Goal: Task Accomplishment & Management: Use online tool/utility

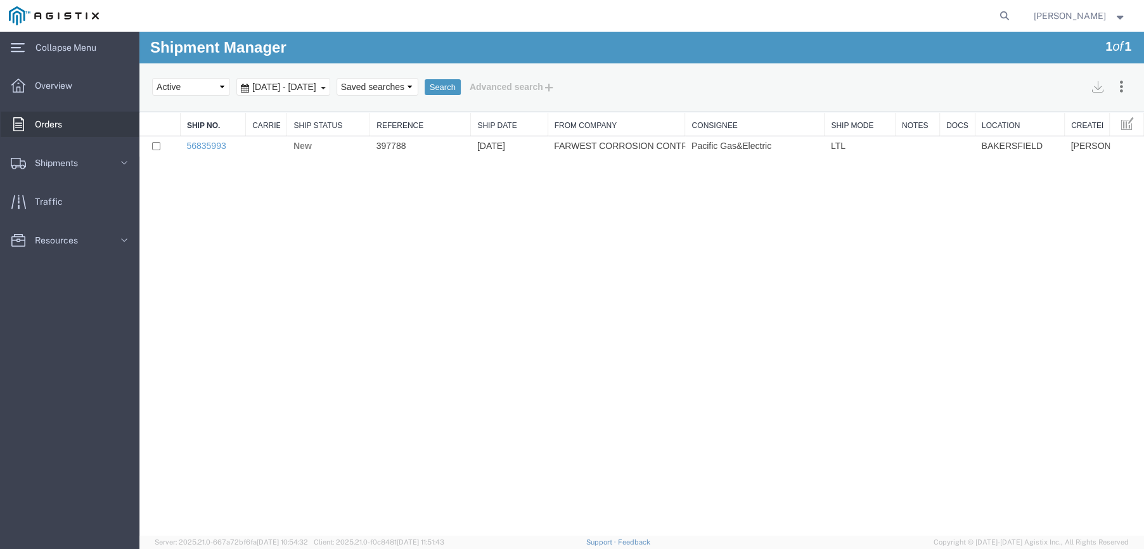
click at [28, 130] on div at bounding box center [19, 124] width 36 height 25
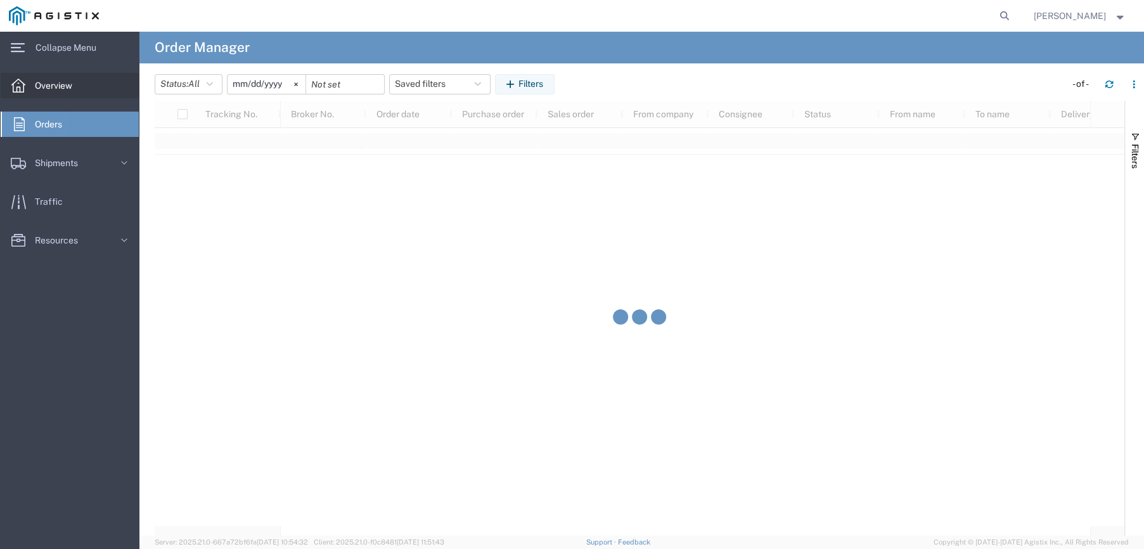
click at [19, 88] on icon at bounding box center [18, 86] width 14 height 14
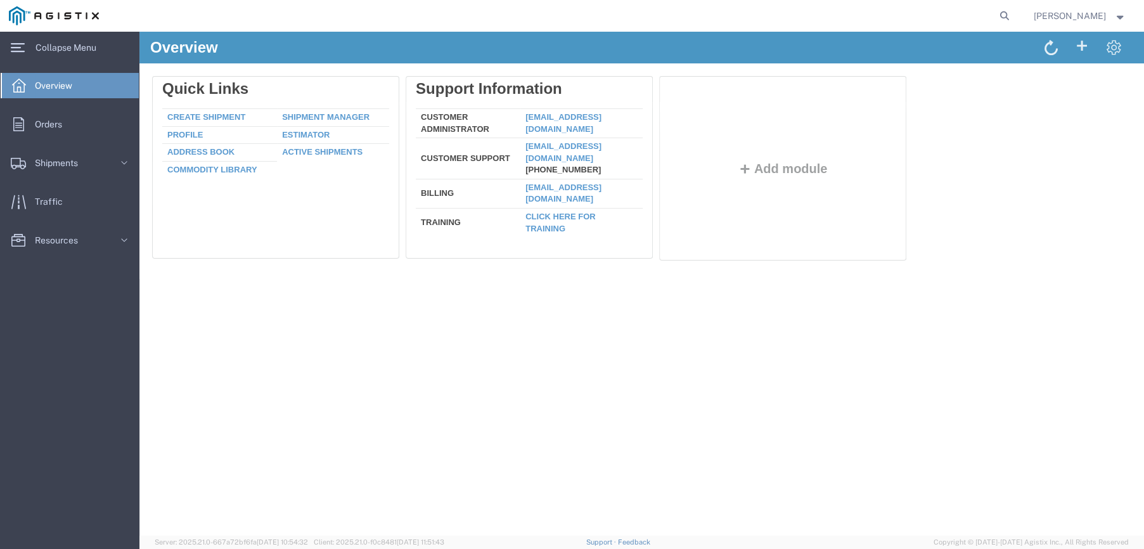
click at [51, 85] on span "Overview" at bounding box center [58, 85] width 46 height 25
click at [18, 49] on icon at bounding box center [18, 48] width 14 height 10
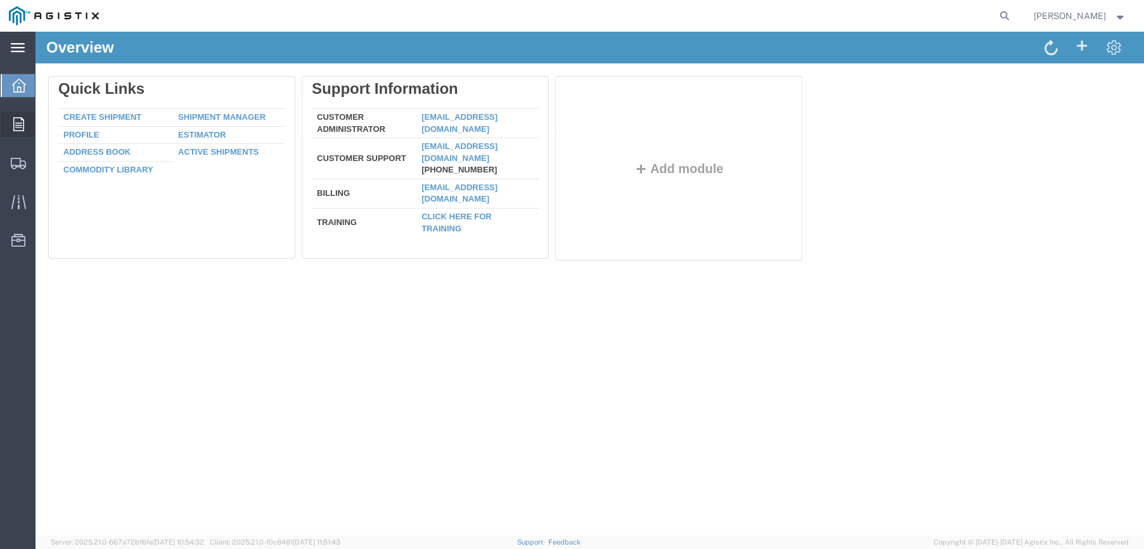
click at [22, 115] on div at bounding box center [19, 124] width 36 height 25
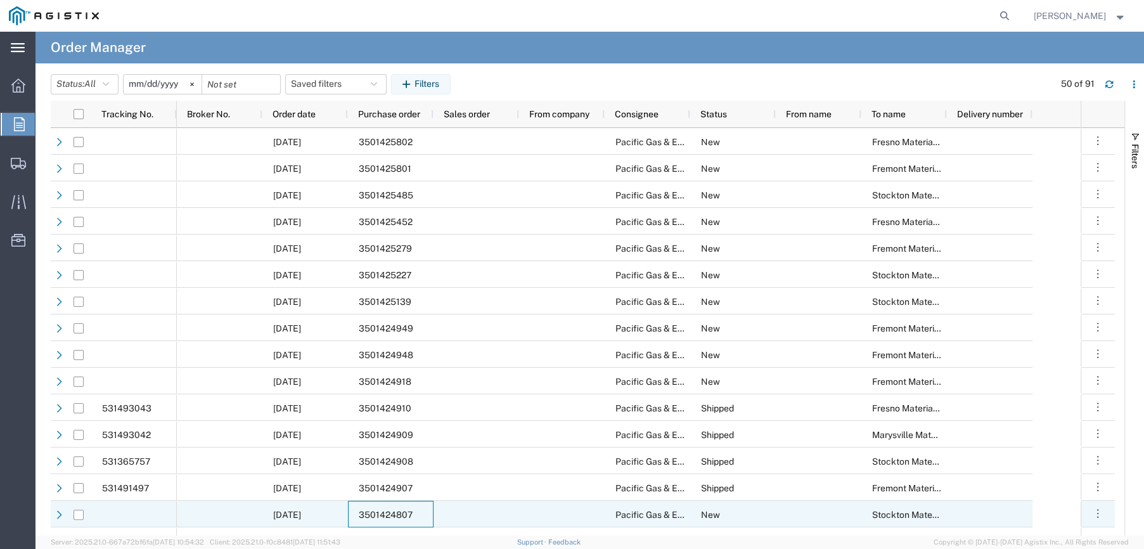
click at [391, 508] on div "3501424807" at bounding box center [391, 514] width 86 height 27
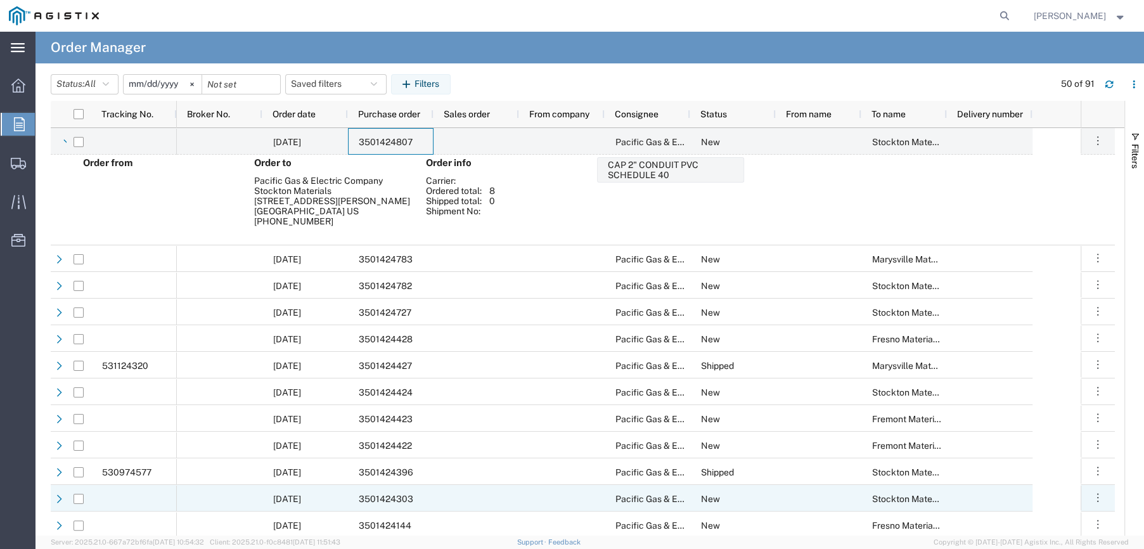
scroll to position [444, 0]
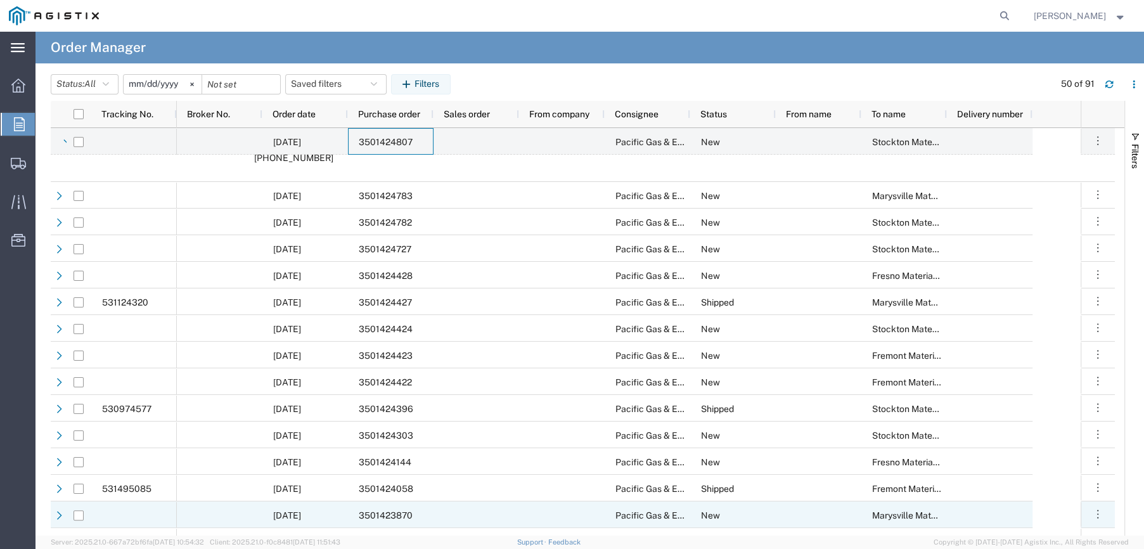
click at [399, 508] on div "3501423870" at bounding box center [391, 515] width 86 height 27
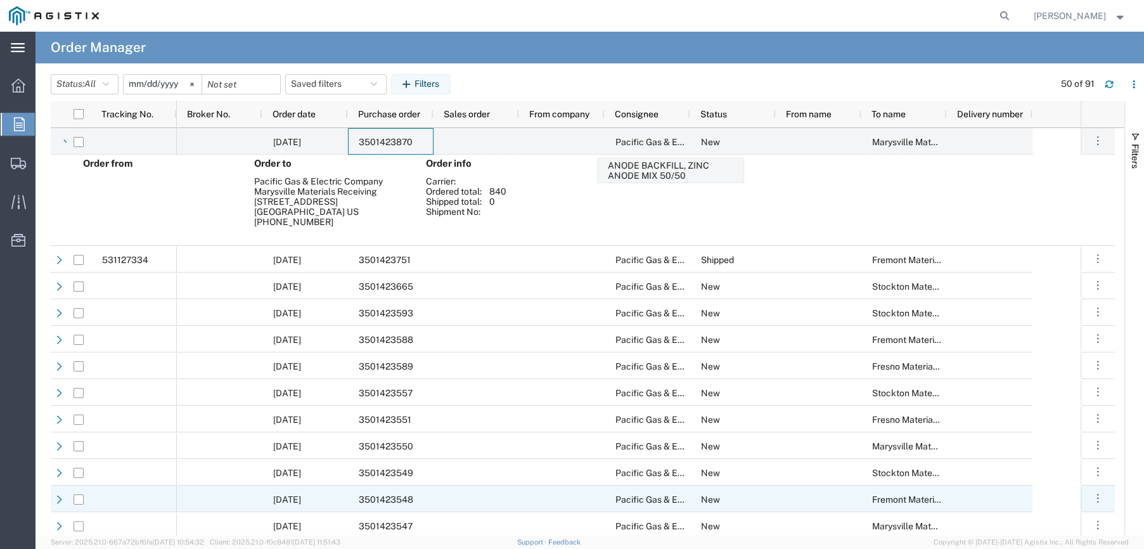
scroll to position [888, 0]
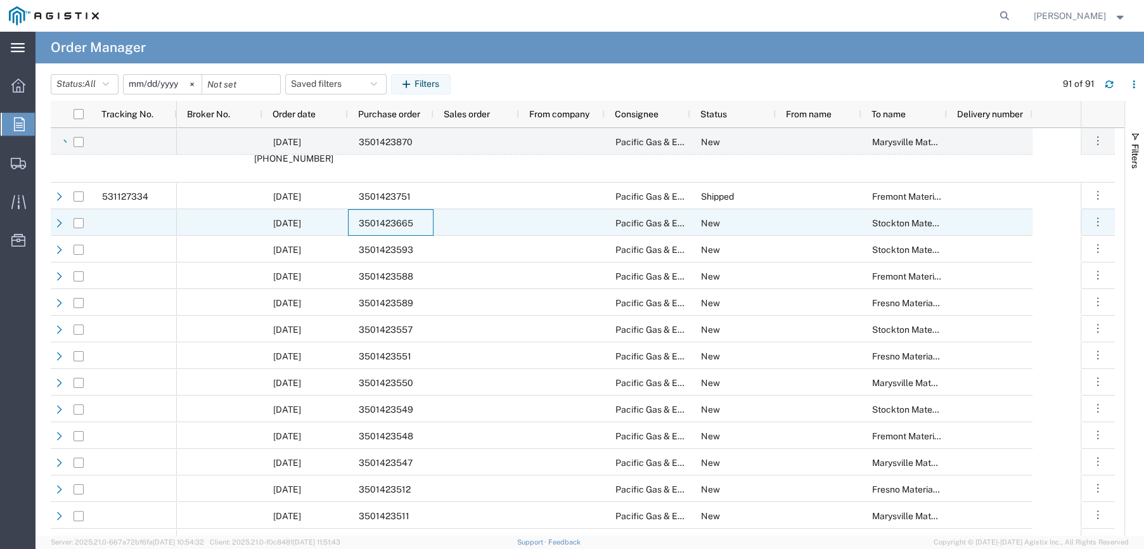
click at [377, 221] on span "3501423665" at bounding box center [386, 223] width 55 height 10
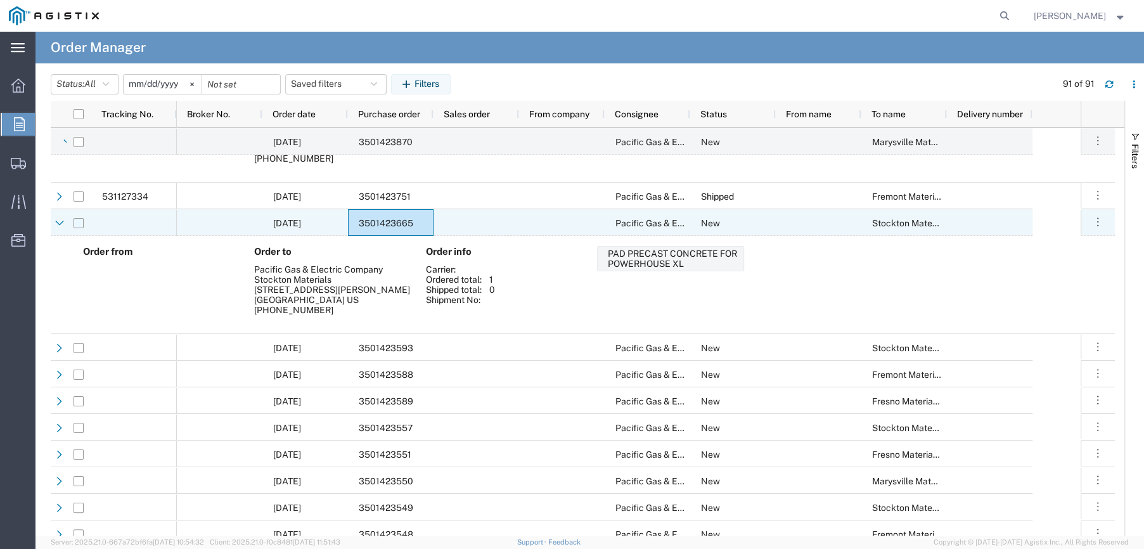
click at [82, 224] on input "Press Space to toggle row selection (unchecked)" at bounding box center [79, 223] width 10 height 10
checkbox input "true"
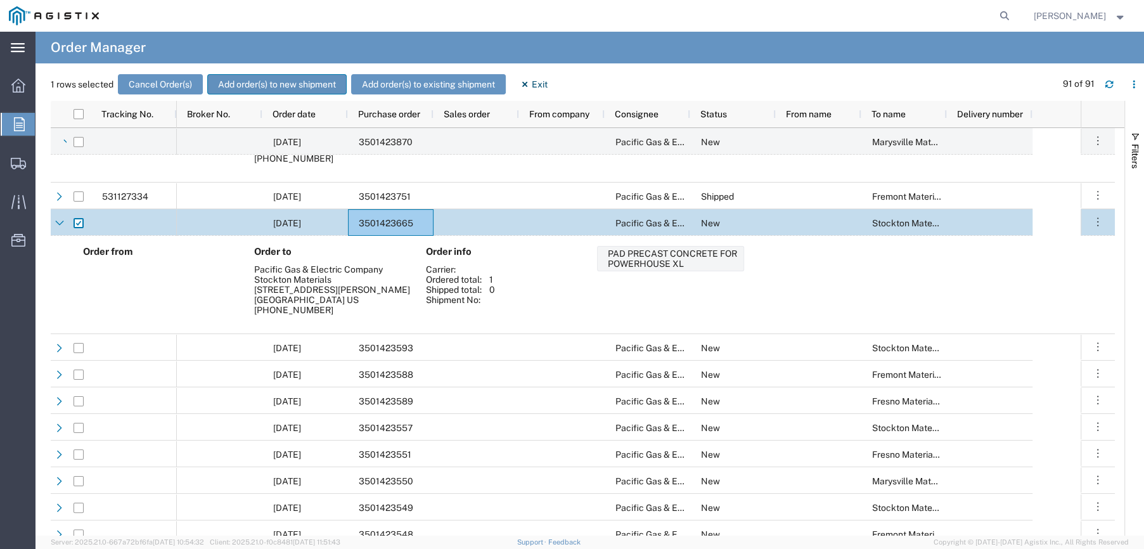
click at [247, 82] on button "Add order(s) to new shipment" at bounding box center [276, 84] width 139 height 20
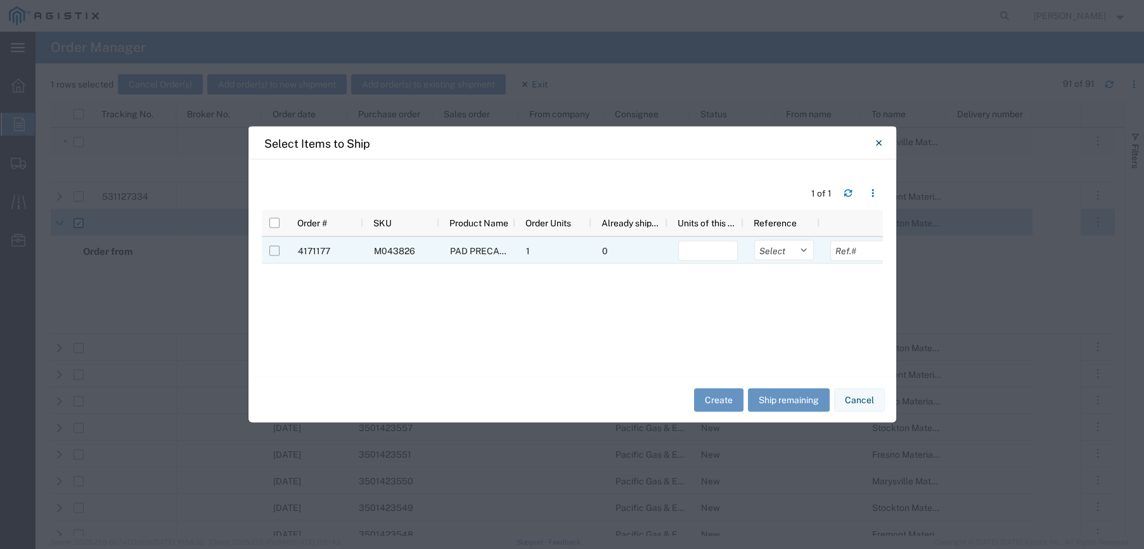
click at [272, 250] on input "Press Space to toggle row selection (unchecked)" at bounding box center [274, 251] width 10 height 10
checkbox input "true"
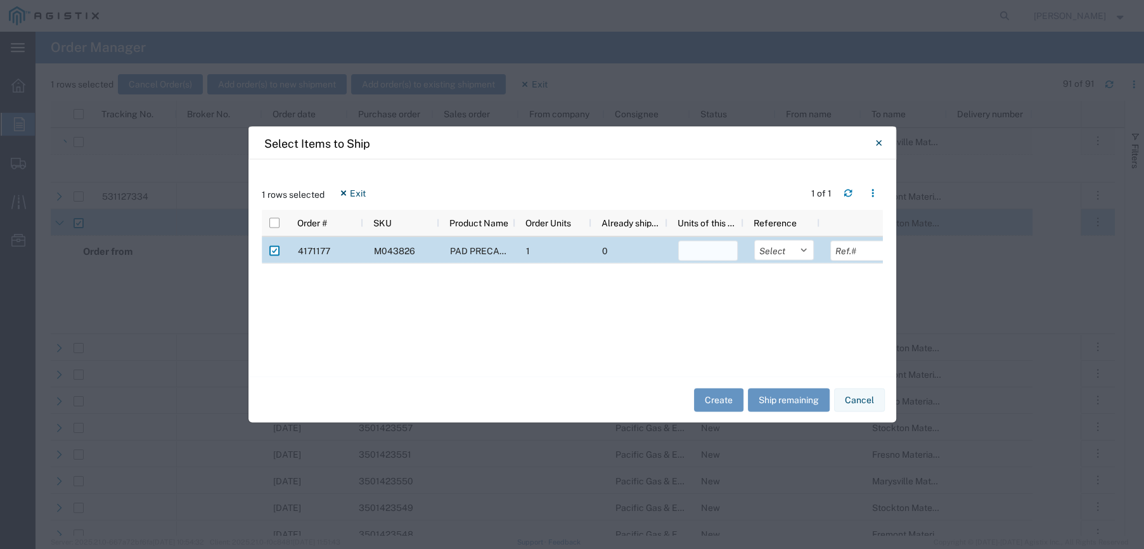
click at [698, 247] on input "number" at bounding box center [708, 251] width 60 height 20
type input "1"
click at [807, 249] on select "Select Purchase Order Delivery Number" at bounding box center [785, 250] width 60 height 20
select select "PURCHORD"
click at [755, 240] on select "Select Purchase Order Delivery Number" at bounding box center [785, 250] width 60 height 20
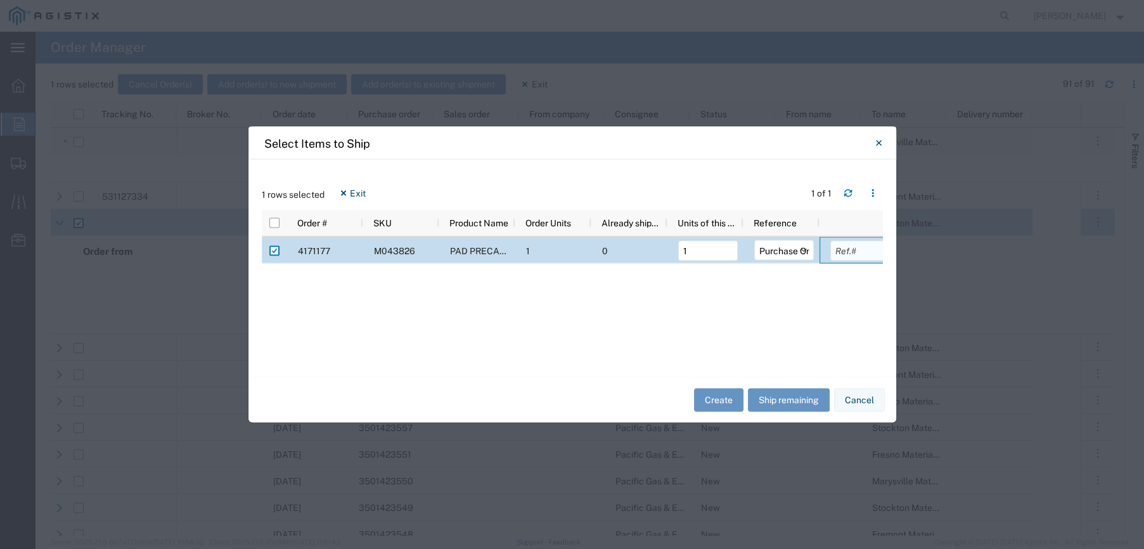
click at [866, 253] on input "text" at bounding box center [861, 251] width 60 height 20
type input "3501423665"
click at [731, 391] on button "Create" at bounding box center [718, 399] width 49 height 23
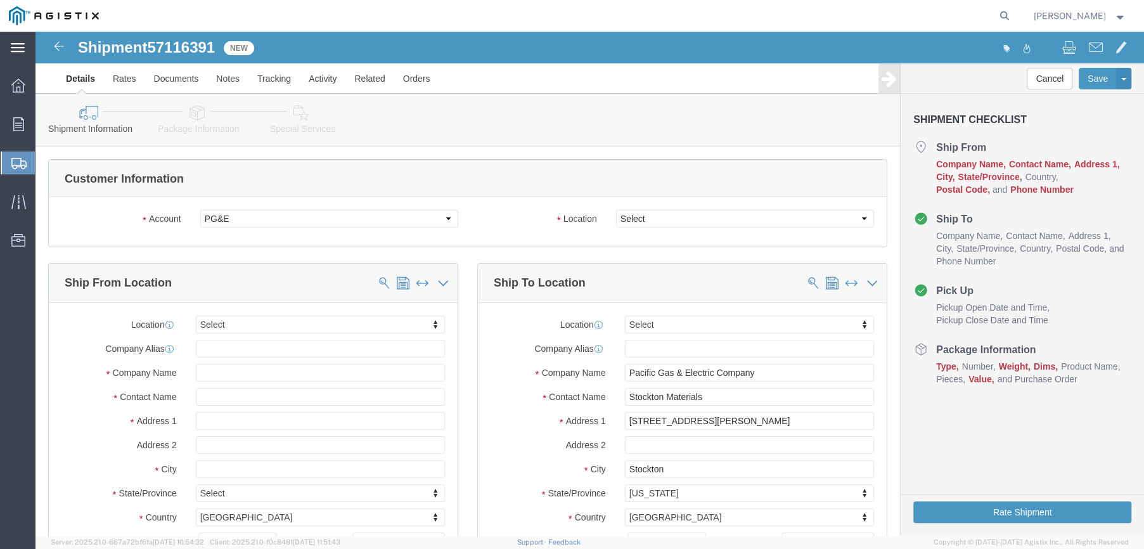
select select
click select "Select All Others [GEOGRAPHIC_DATA] [GEOGRAPHIC_DATA] [GEOGRAPHIC_DATA] [GEOGRA…"
select select "23082"
click select "Select All Others [GEOGRAPHIC_DATA] [GEOGRAPHIC_DATA] [GEOGRAPHIC_DATA] [GEOGRA…"
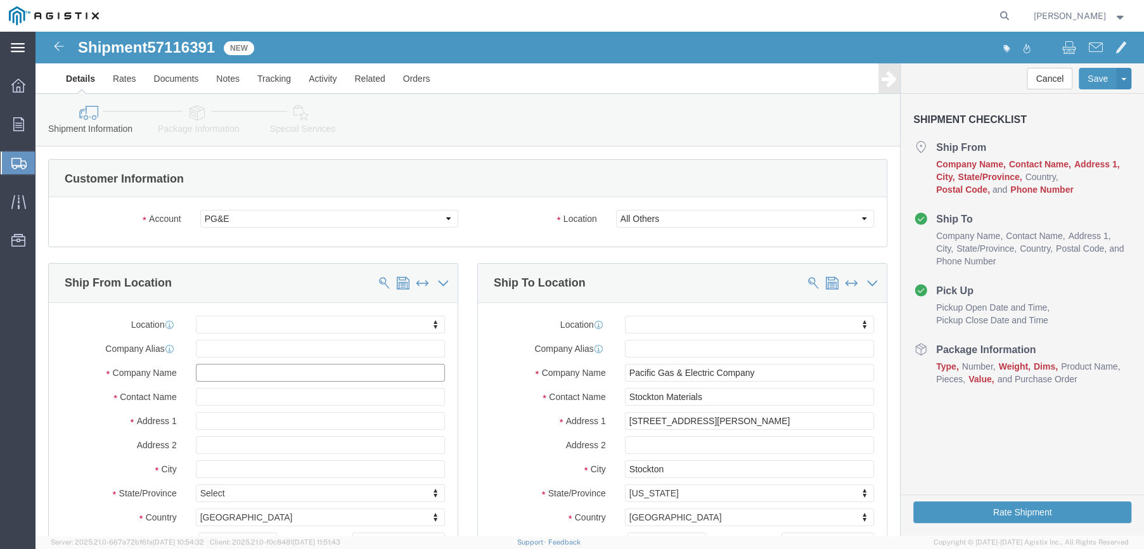
click input "text"
type input "FARWEST CO"
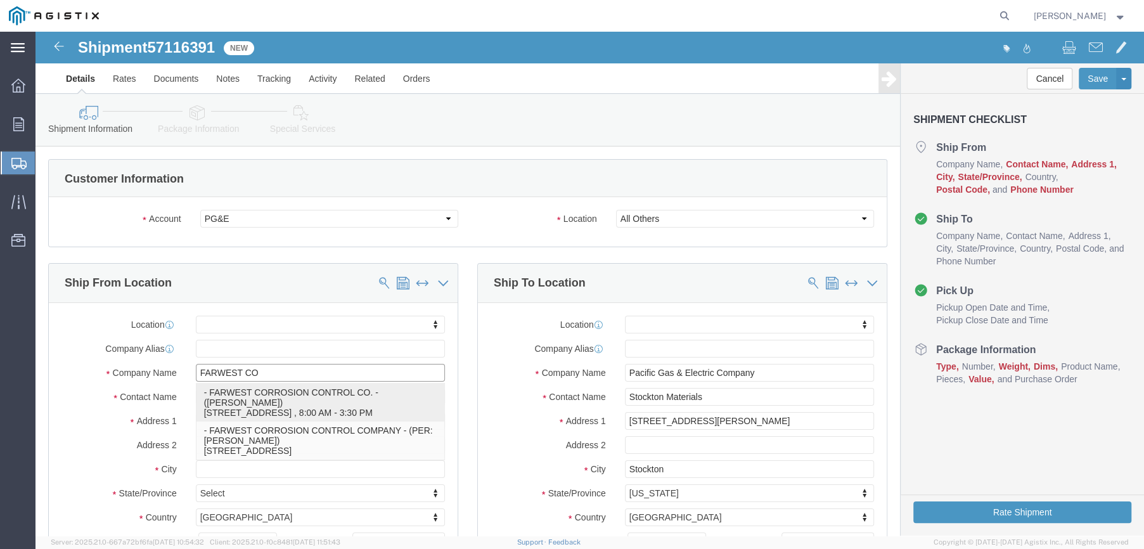
click p "- FARWEST CORROSION CONTROL CO. - ([PERSON_NAME]) [STREET_ADDRESS] , 8:00 AM - …"
select select
type input "[STREET_ADDRESS]"
type input "90241"
type input "[PHONE_NUMBER]"
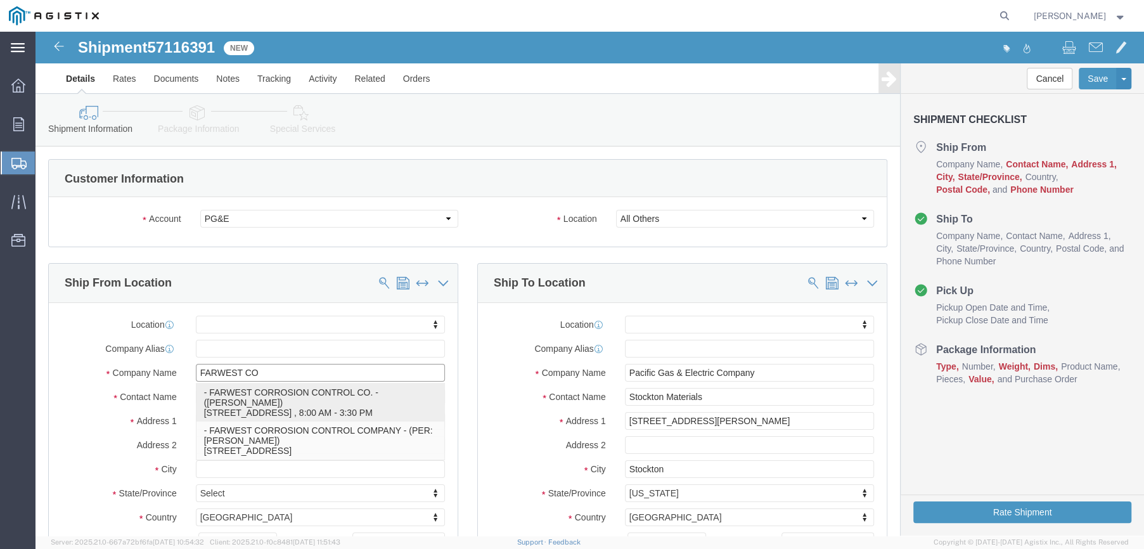
type input "[EMAIL_ADDRESS][DOMAIN_NAME]"
checkbox input "true"
type input "FARWEST CORROSION CONTROL CO."
type input "[PERSON_NAME]"
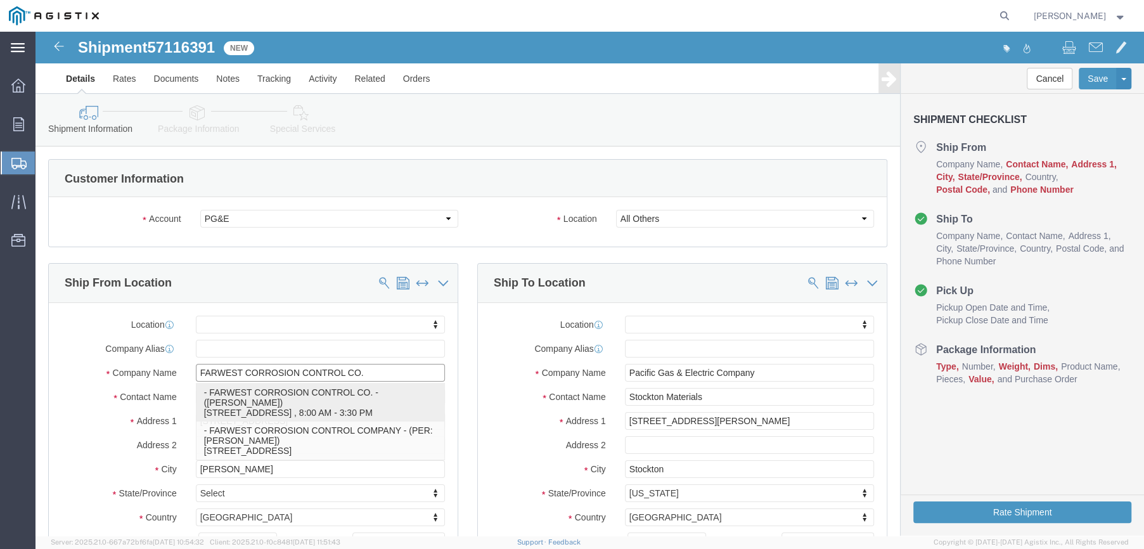
select select "CA"
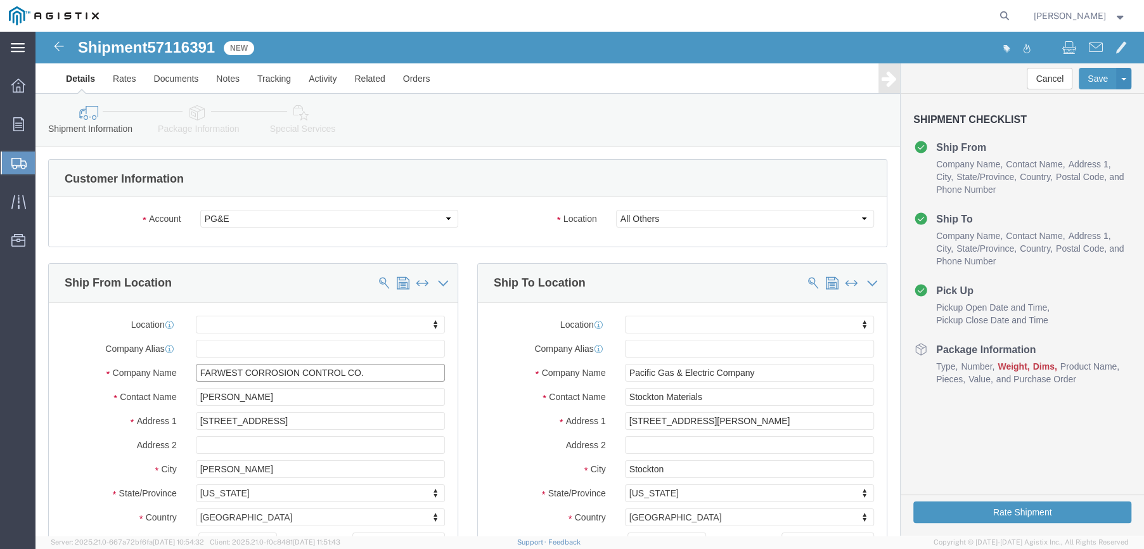
type input "FARWEST CORROSION CONTROL CO."
drag, startPoint x: 224, startPoint y: 364, endPoint x: 157, endPoint y: 364, distance: 66.6
click div "[PERSON_NAME]"
type input "S"
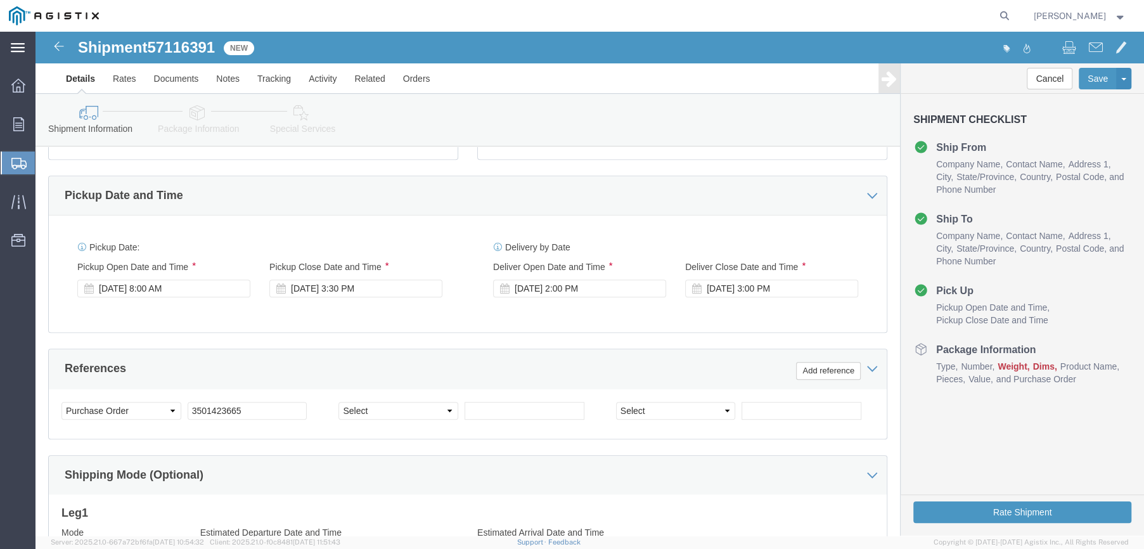
scroll to position [507, 0]
type input "[PERSON_NAME]"
click div "[DATE] 8:00 AM"
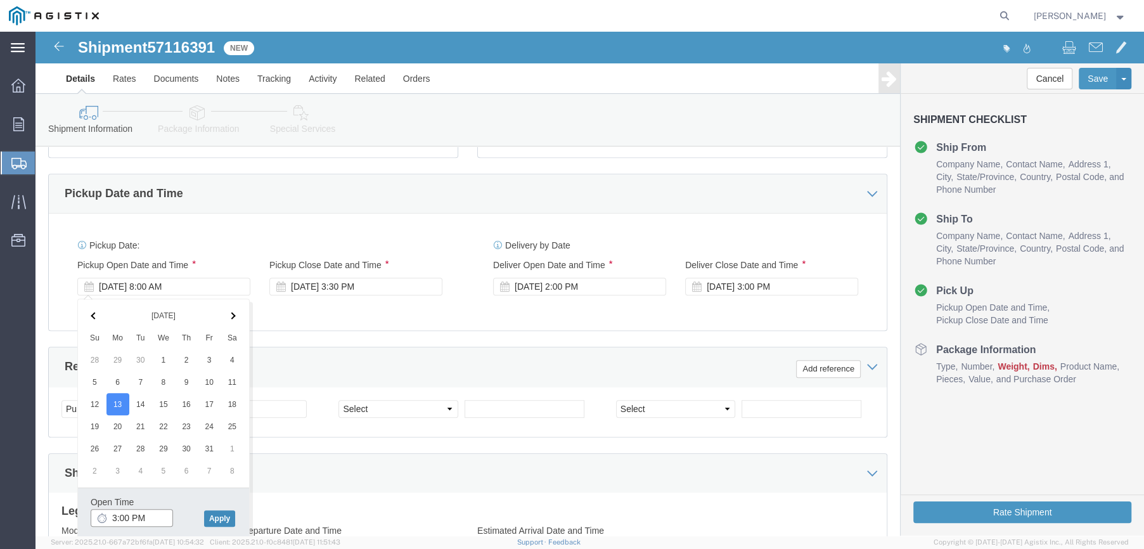
type input "3:00 PM"
click button "Apply"
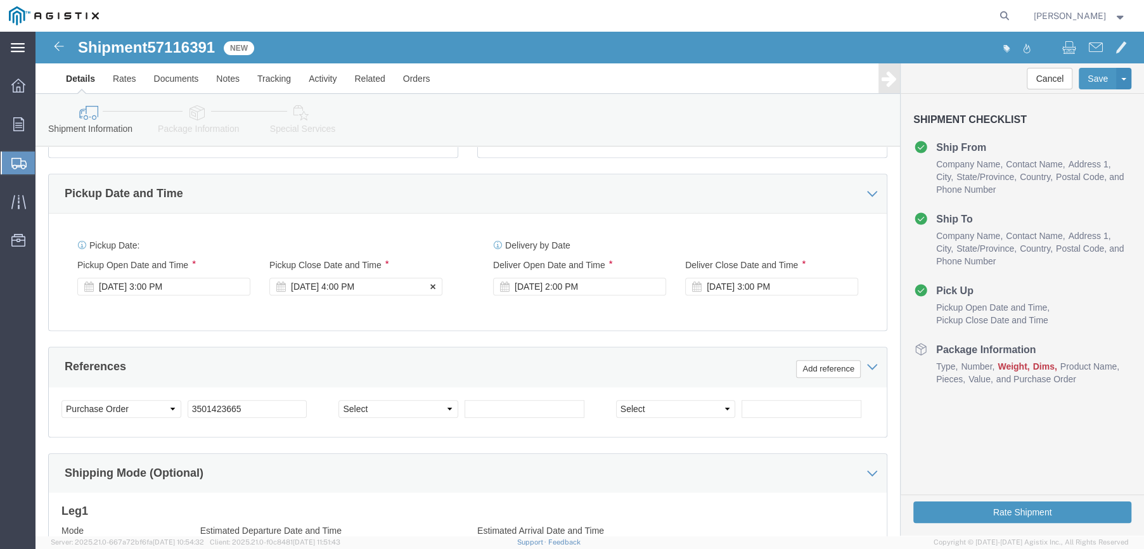
click div "[DATE] 4:00 PM"
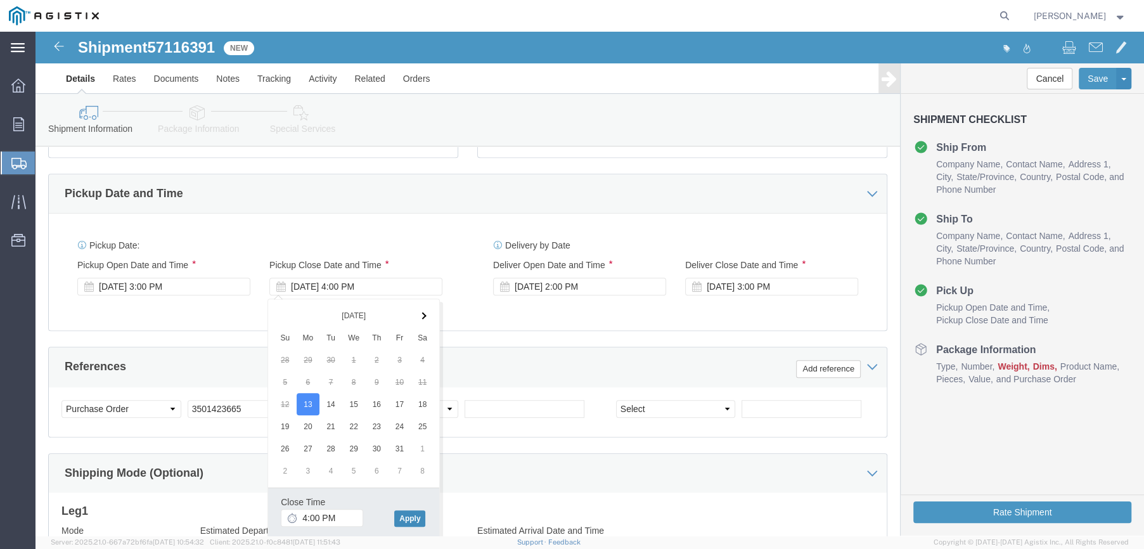
click button "Apply"
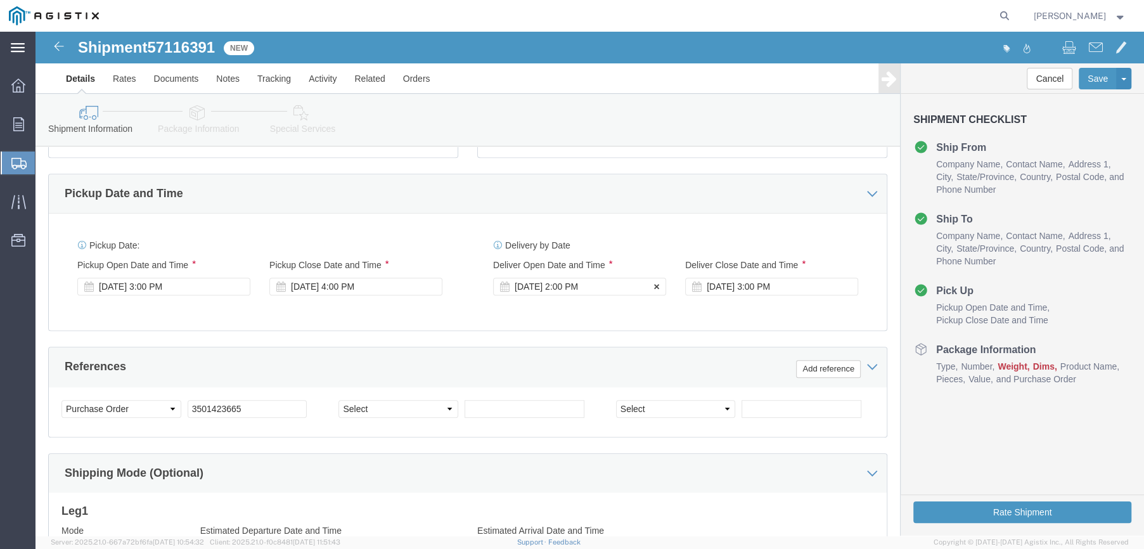
click div "[DATE] 2:00 PM"
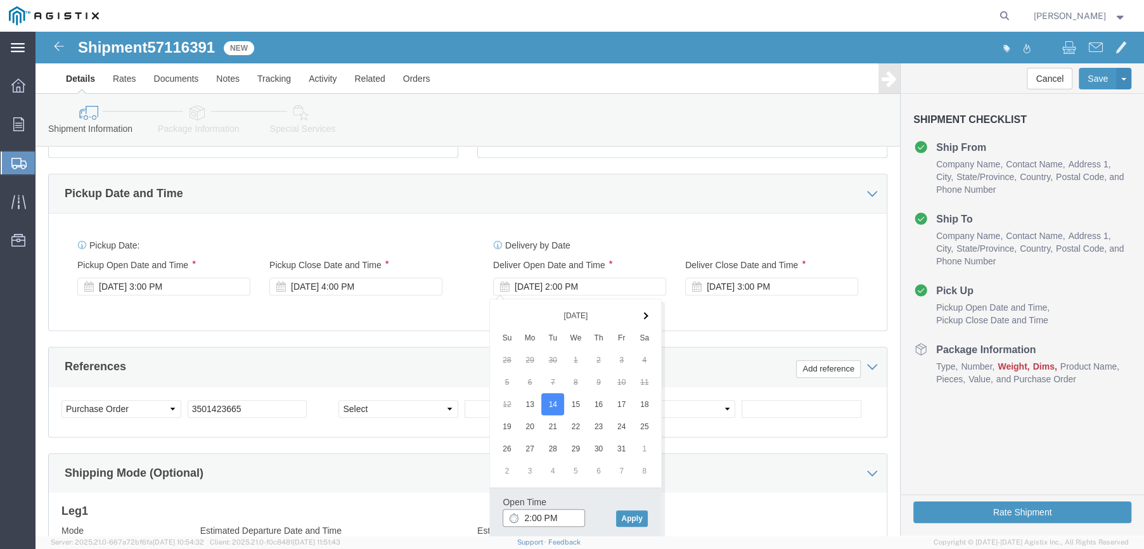
click input "2:00 PM"
type input "8:00 AM"
click button "Apply"
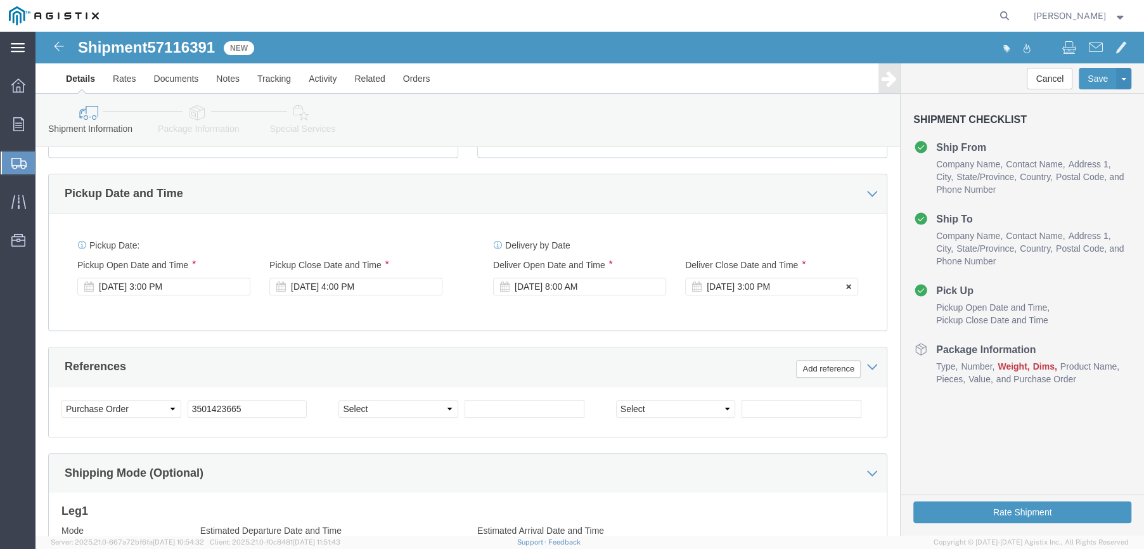
click div "[DATE] 3:00 PM"
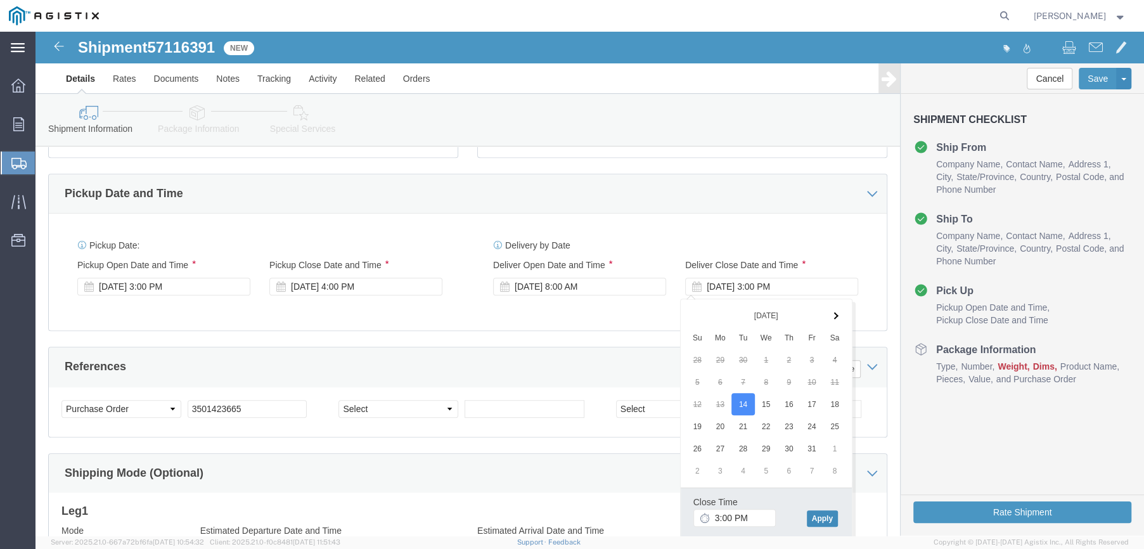
click button "Apply"
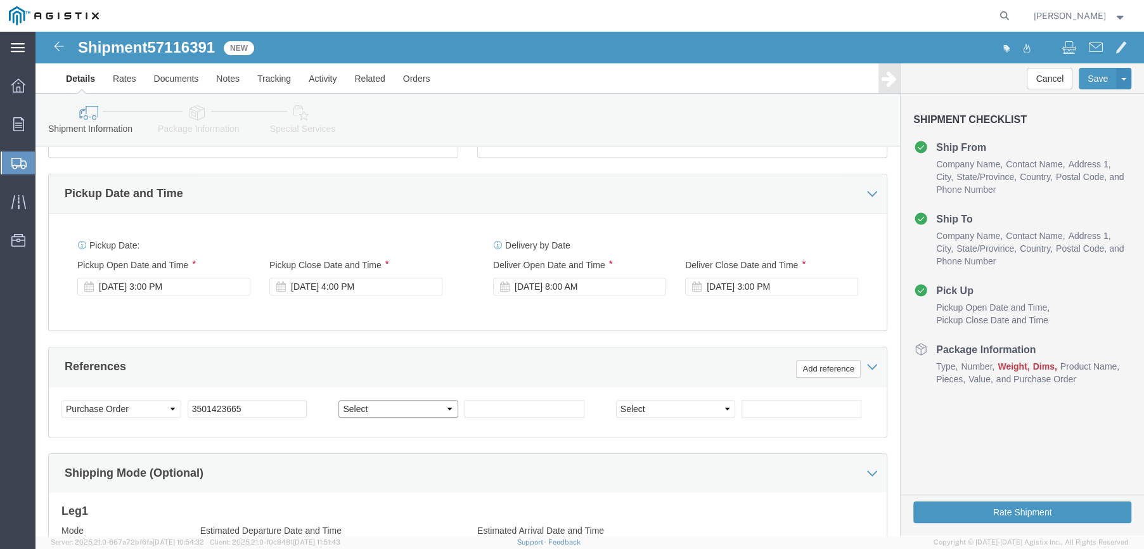
click select "Select Account Type Activity ID Airline Appointment Number ASN Batch Request # …"
select select "SALEORDR"
click select "Select Account Type Activity ID Airline Appointment Number ASN Batch Request # …"
click input "text"
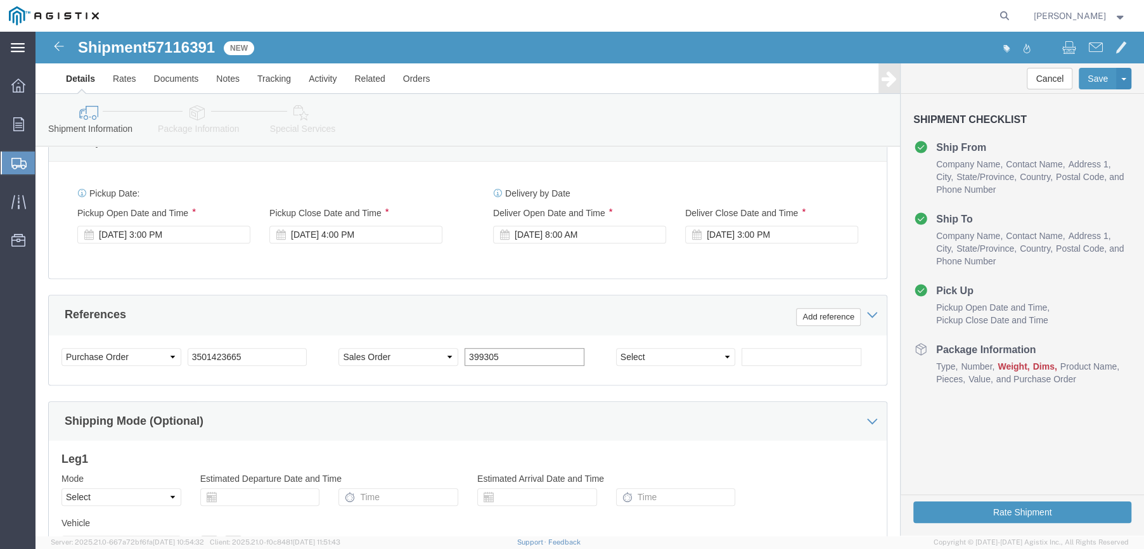
scroll to position [689, 0]
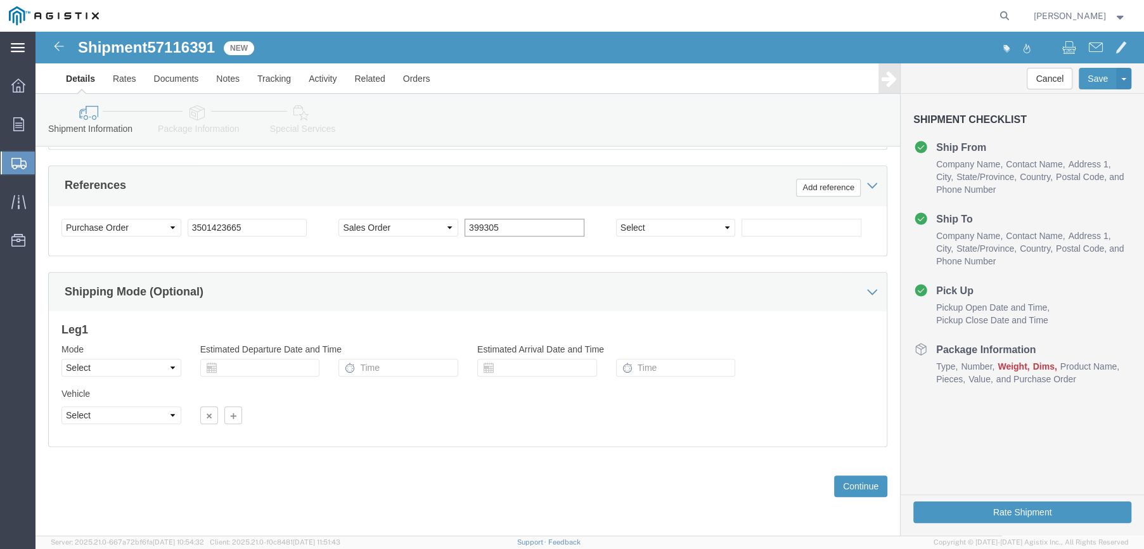
type input "399305"
click select "Select Air Less than Truckload Multi-Leg Ocean Freight Rail Small Parcel Truckl…"
select select "LTL"
click select "Select Air Less than Truckload Multi-Leg Ocean Freight Rail Small Parcel Truckl…"
click button "Continue"
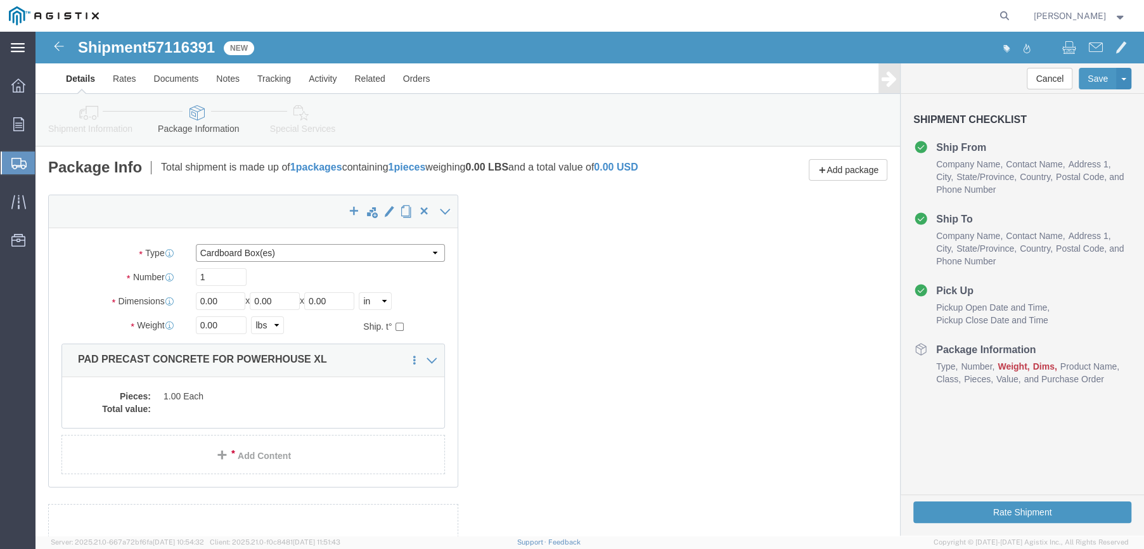
click select "Select Bulk Bundle(s) Cardboard Box(es) Carton(s) Crate(s) Drum(s) (Fiberboard)…"
select select "PSNS"
click select "Select Bulk Bundle(s) Cardboard Box(es) Carton(s) Crate(s) Drum(s) (Fiberboard)…"
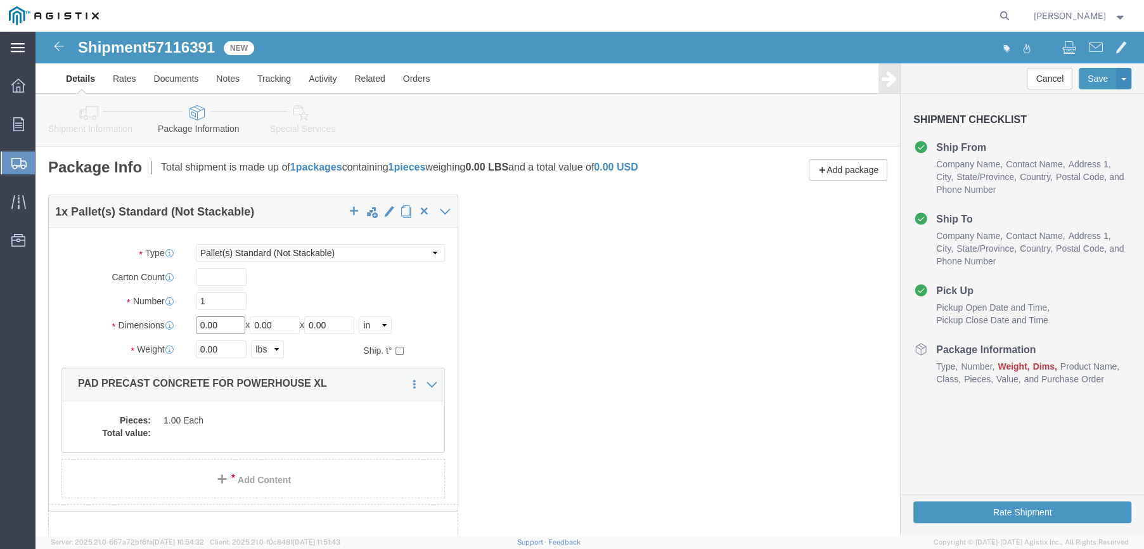
drag, startPoint x: 185, startPoint y: 295, endPoint x: 154, endPoint y: 293, distance: 31.1
click div "Length 0.00 x Width 0.00 x Height 0.00 Select cm ft in"
type input "46"
type input "12"
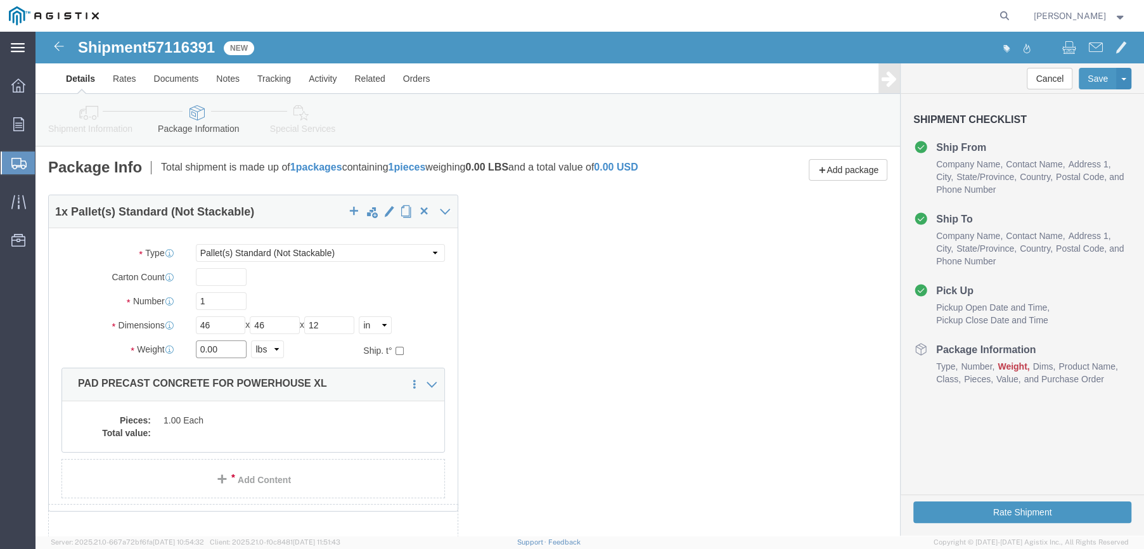
drag, startPoint x: 181, startPoint y: 316, endPoint x: 163, endPoint y: 314, distance: 17.9
click input "0.00"
type input "634"
click dd "1.00 Each"
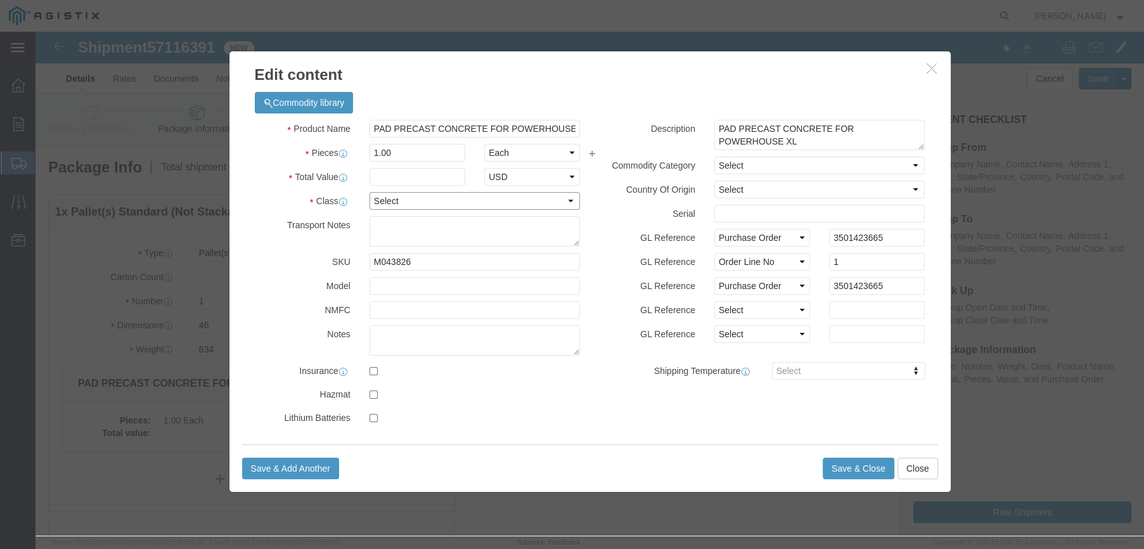
click select "Select 50 55 60 65 70 85 92.5 100 125 175 250 300 400"
select select "60"
click select "Select 50 55 60 65 70 85 92.5 100 125 175 250 300 400"
click input "text"
type input "495"
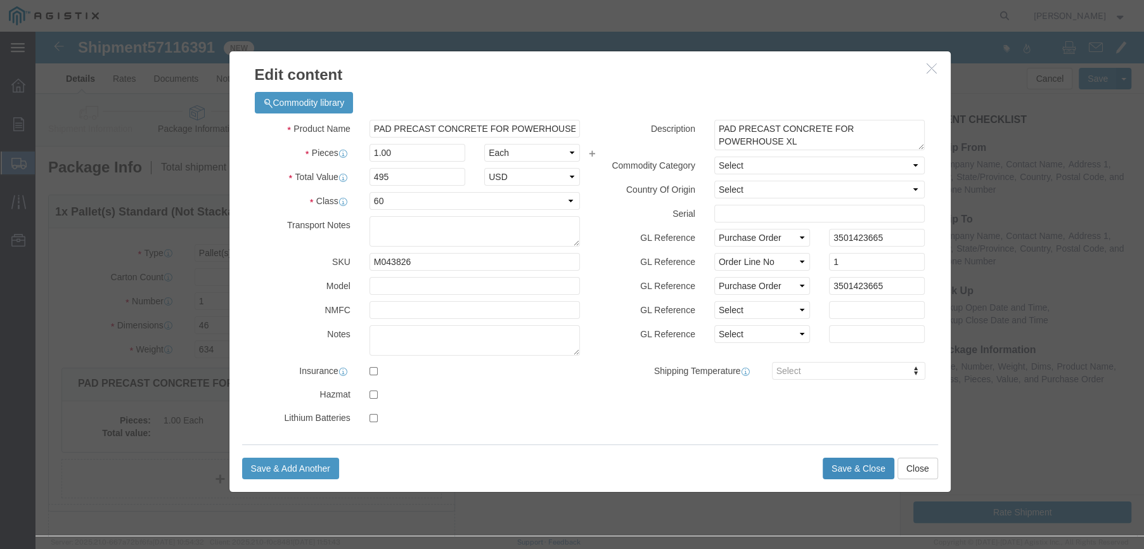
click button "Save & Close"
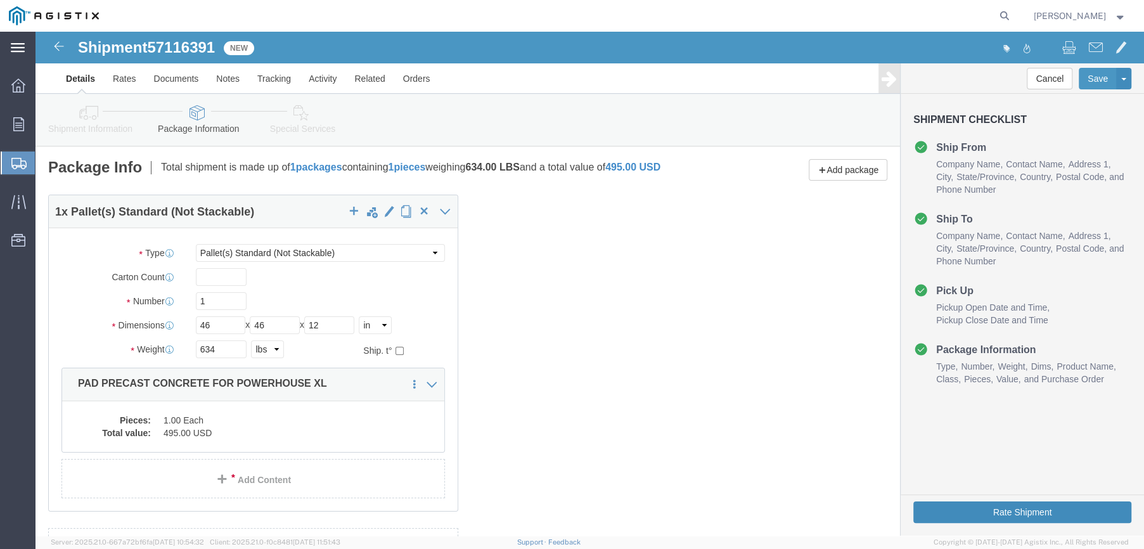
click button "Rate Shipment"
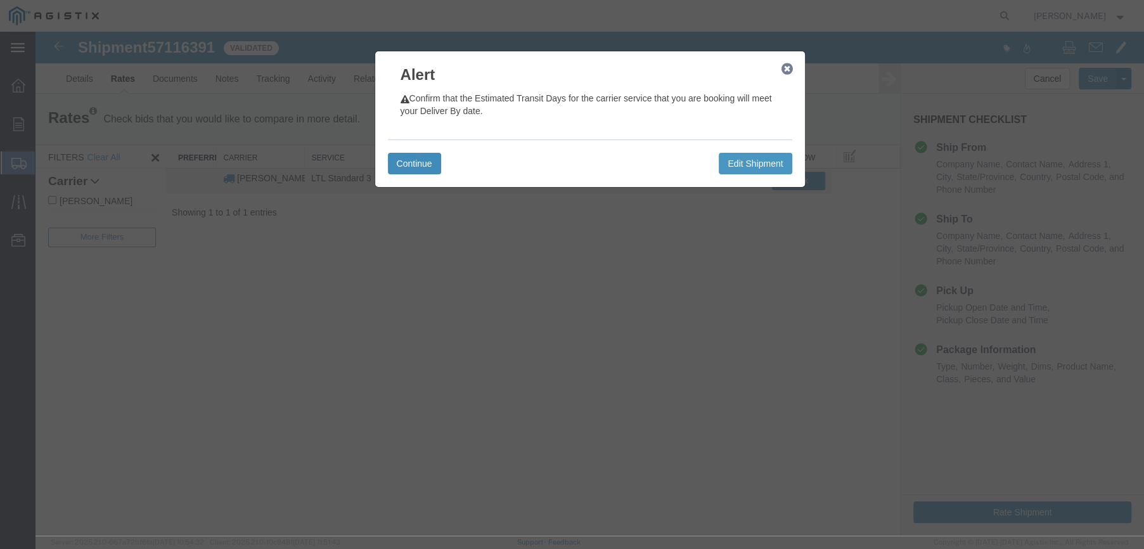
click at [406, 160] on button "Continue" at bounding box center [414, 164] width 53 height 22
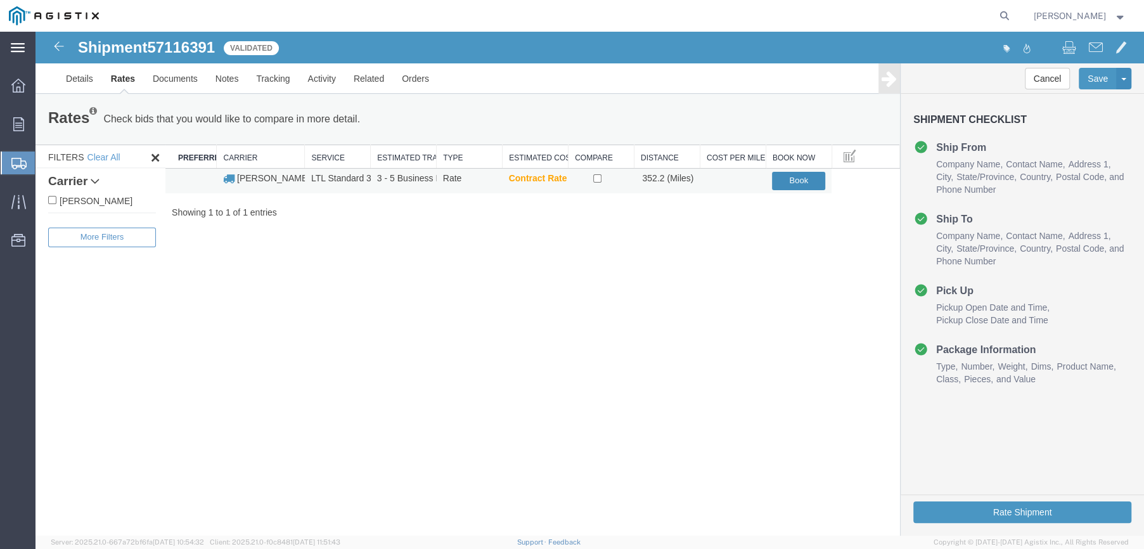
click at [791, 176] on button "Book" at bounding box center [798, 181] width 53 height 18
